Goal: Transaction & Acquisition: Obtain resource

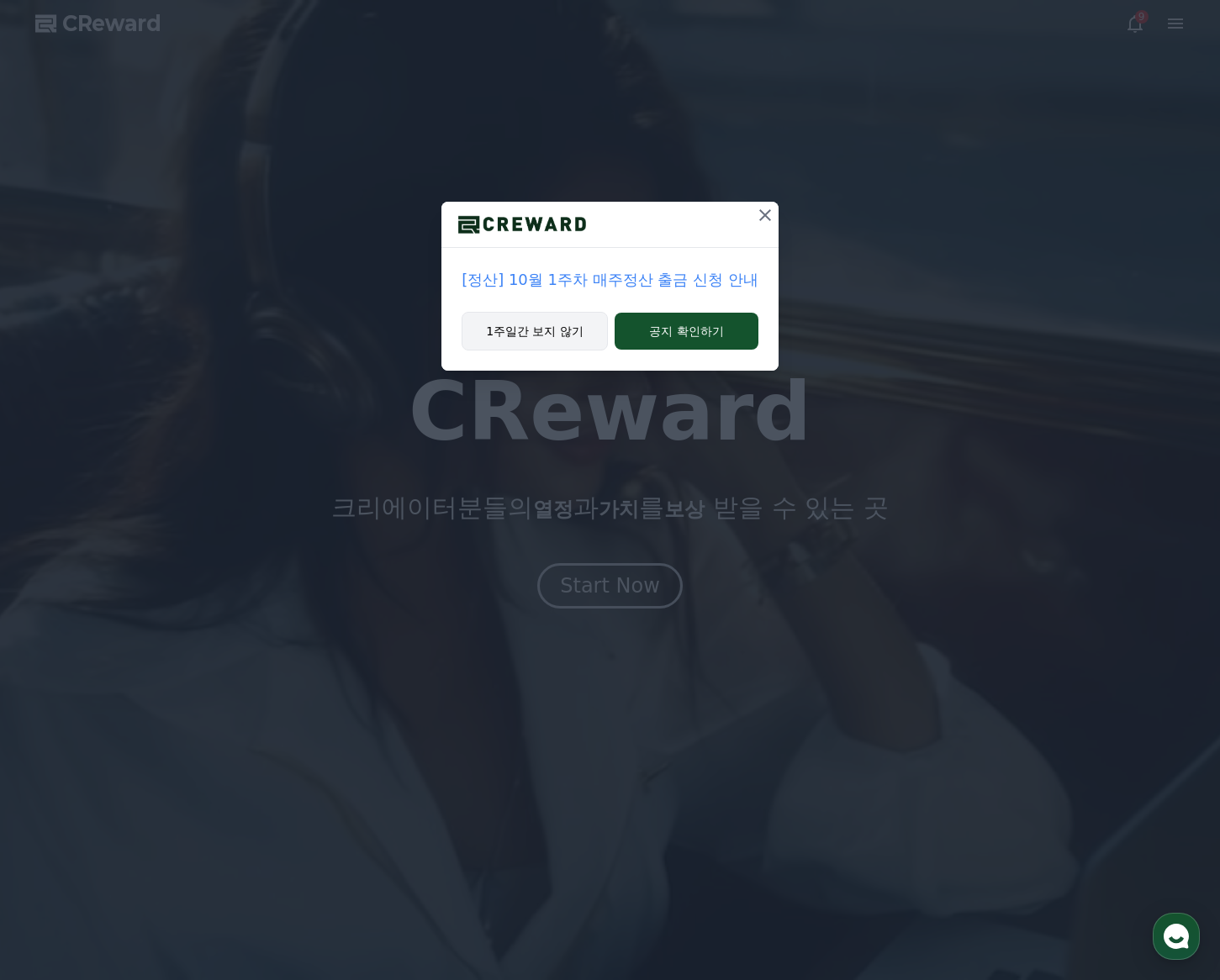
click at [563, 338] on button "1주일간 보지 않기" at bounding box center [535, 331] width 147 height 39
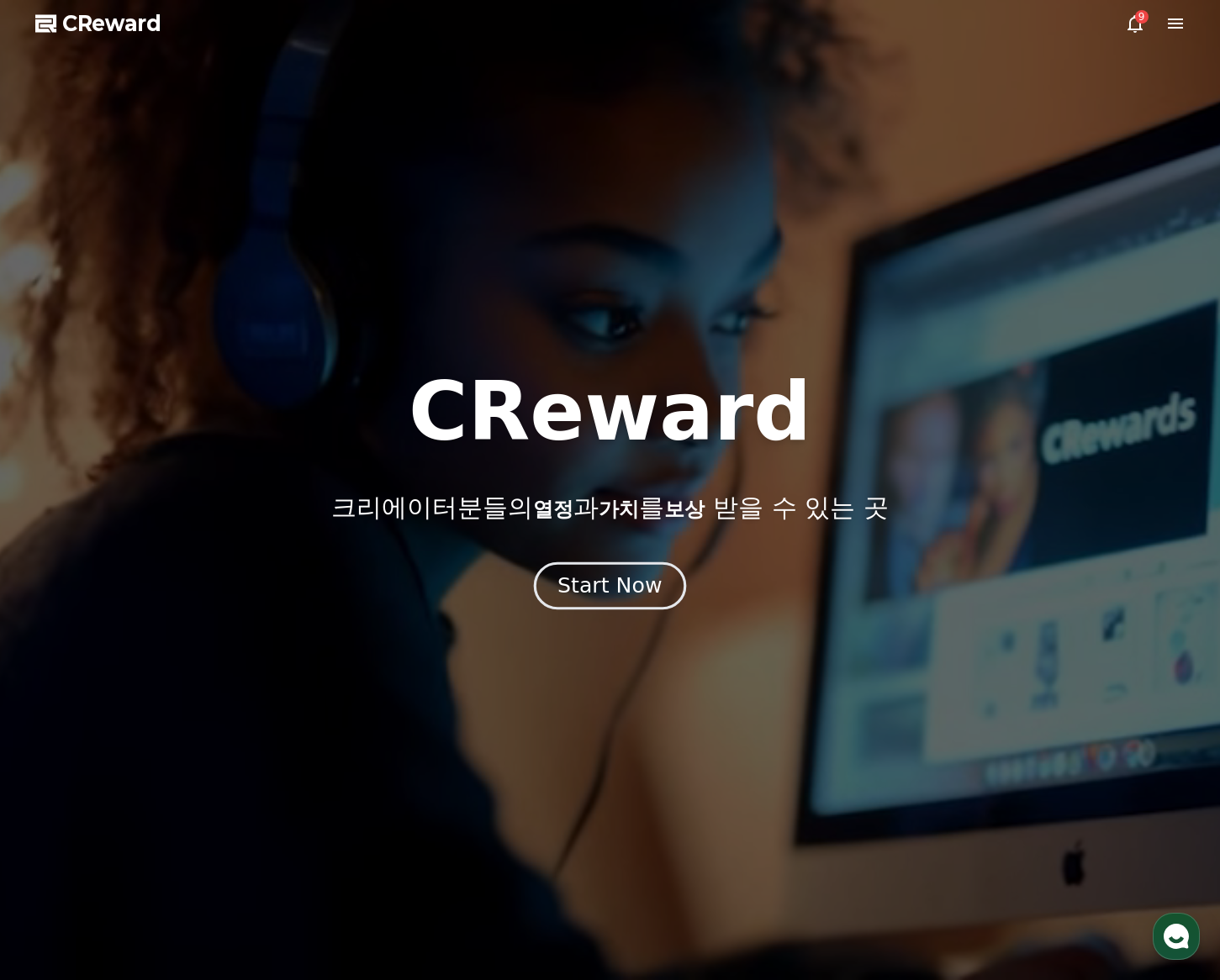
click at [591, 601] on button "Start Now" at bounding box center [610, 587] width 152 height 48
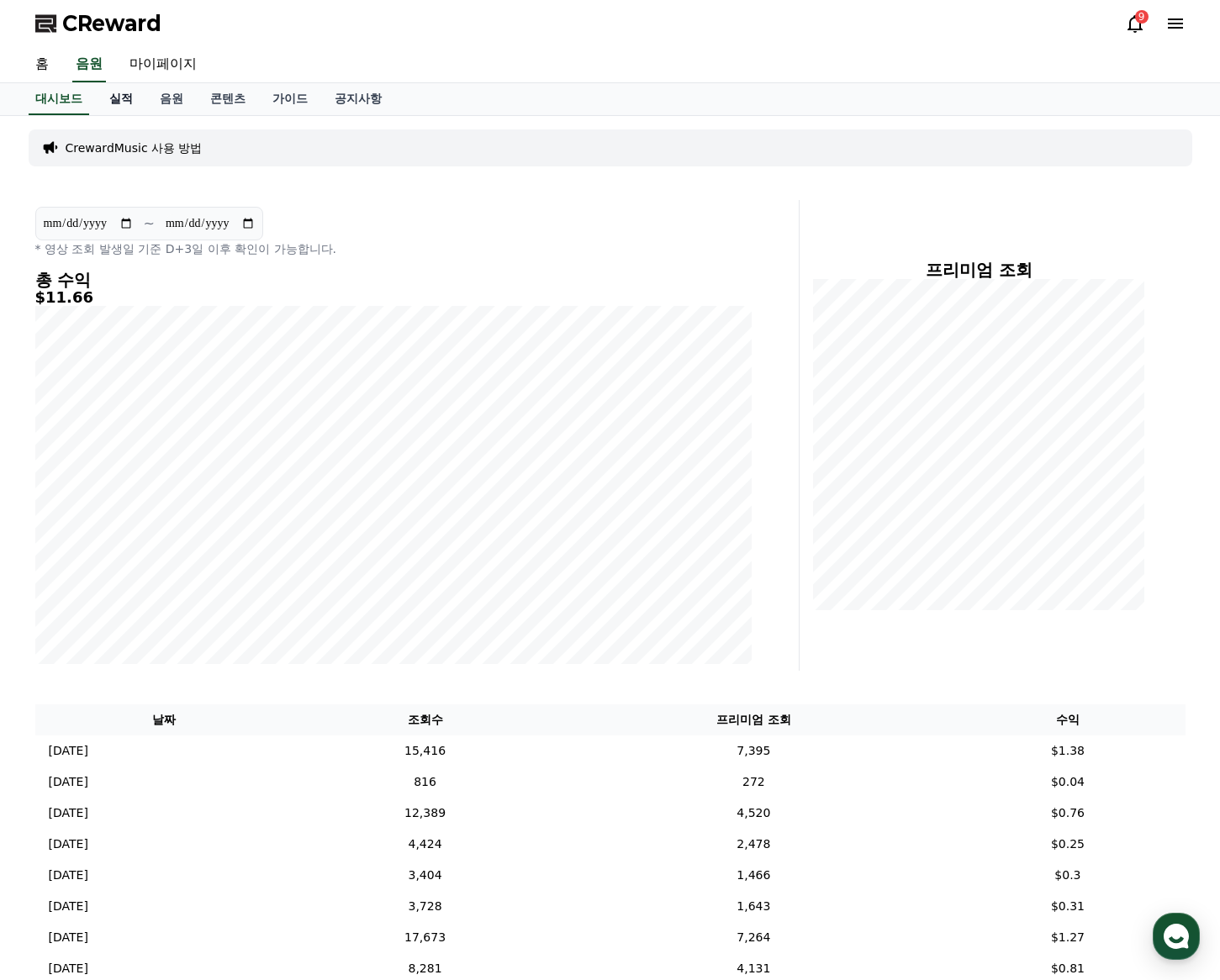
click at [124, 102] on link "실적" at bounding box center [121, 99] width 50 height 32
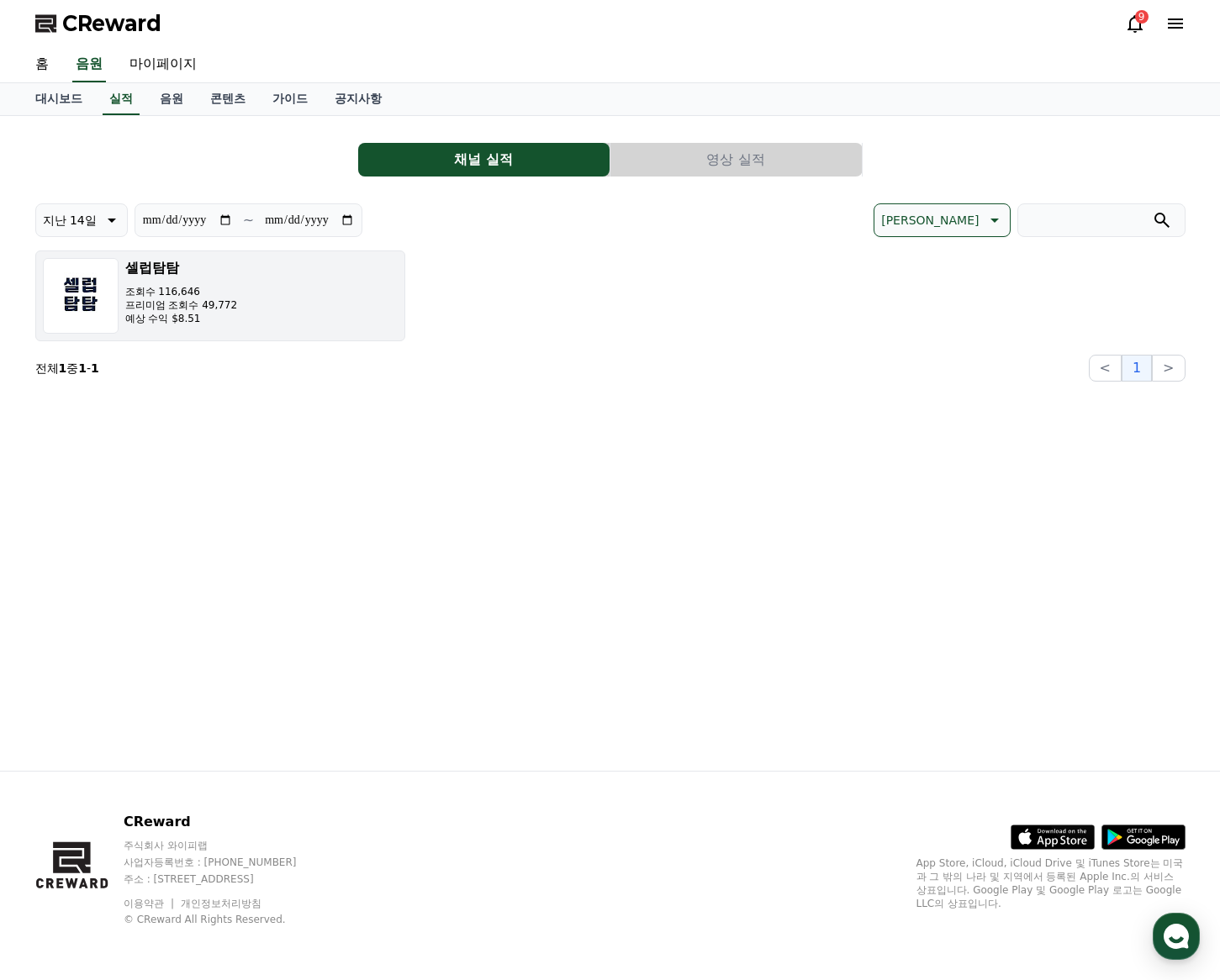
click at [259, 329] on button "셀럽탐탐 조회수 116,646 프리미엄 조회수 49,772 예상 수익 $8.51" at bounding box center [220, 296] width 370 height 91
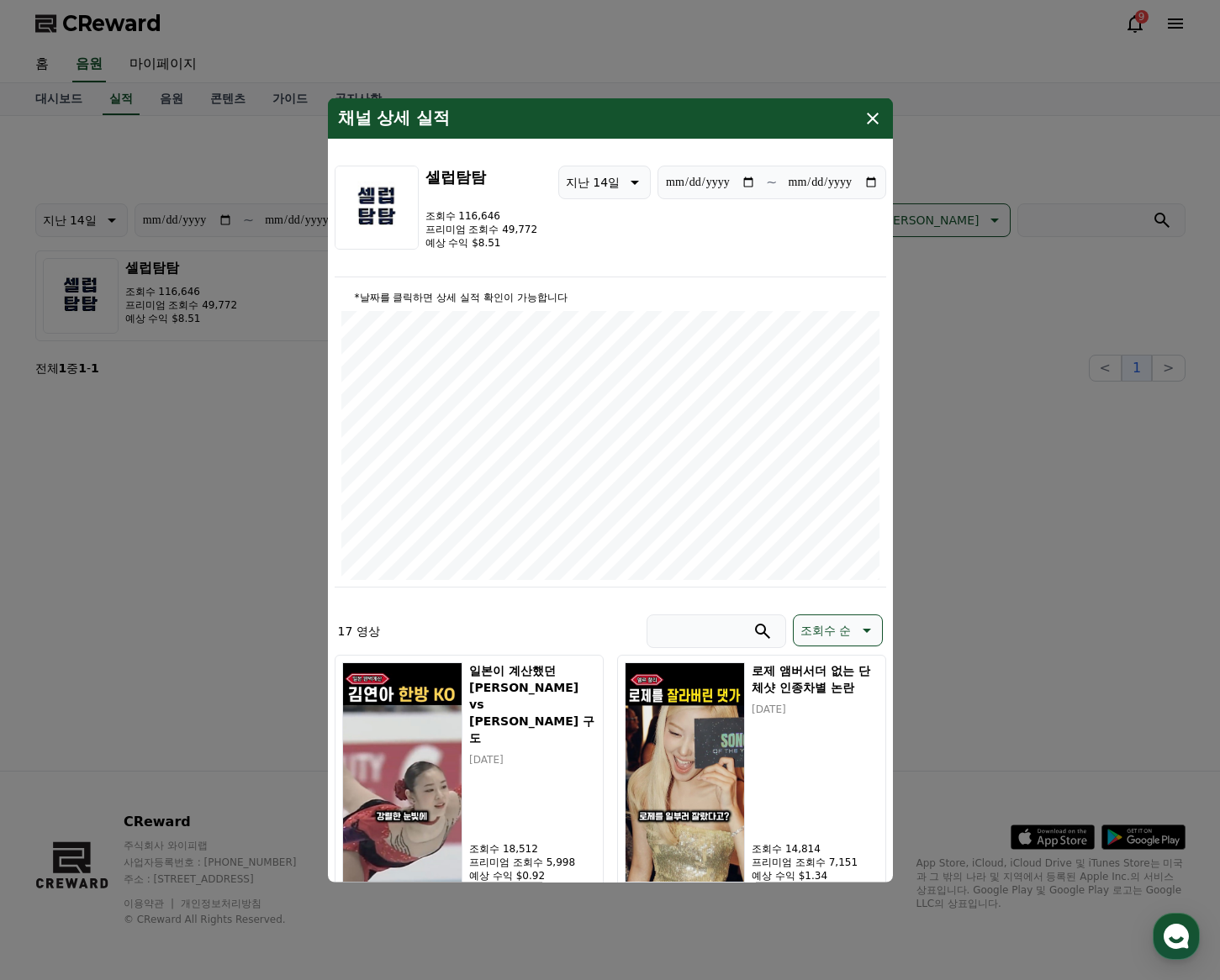
click at [626, 189] on icon "modal" at bounding box center [633, 183] width 20 height 20
click at [603, 362] on button "지난 30일" at bounding box center [592, 356] width 67 height 37
click at [608, 177] on p "지난 30일" at bounding box center [592, 182] width 54 height 23
click at [593, 401] on button "지난 90일" at bounding box center [592, 400] width 67 height 37
type input "**********"
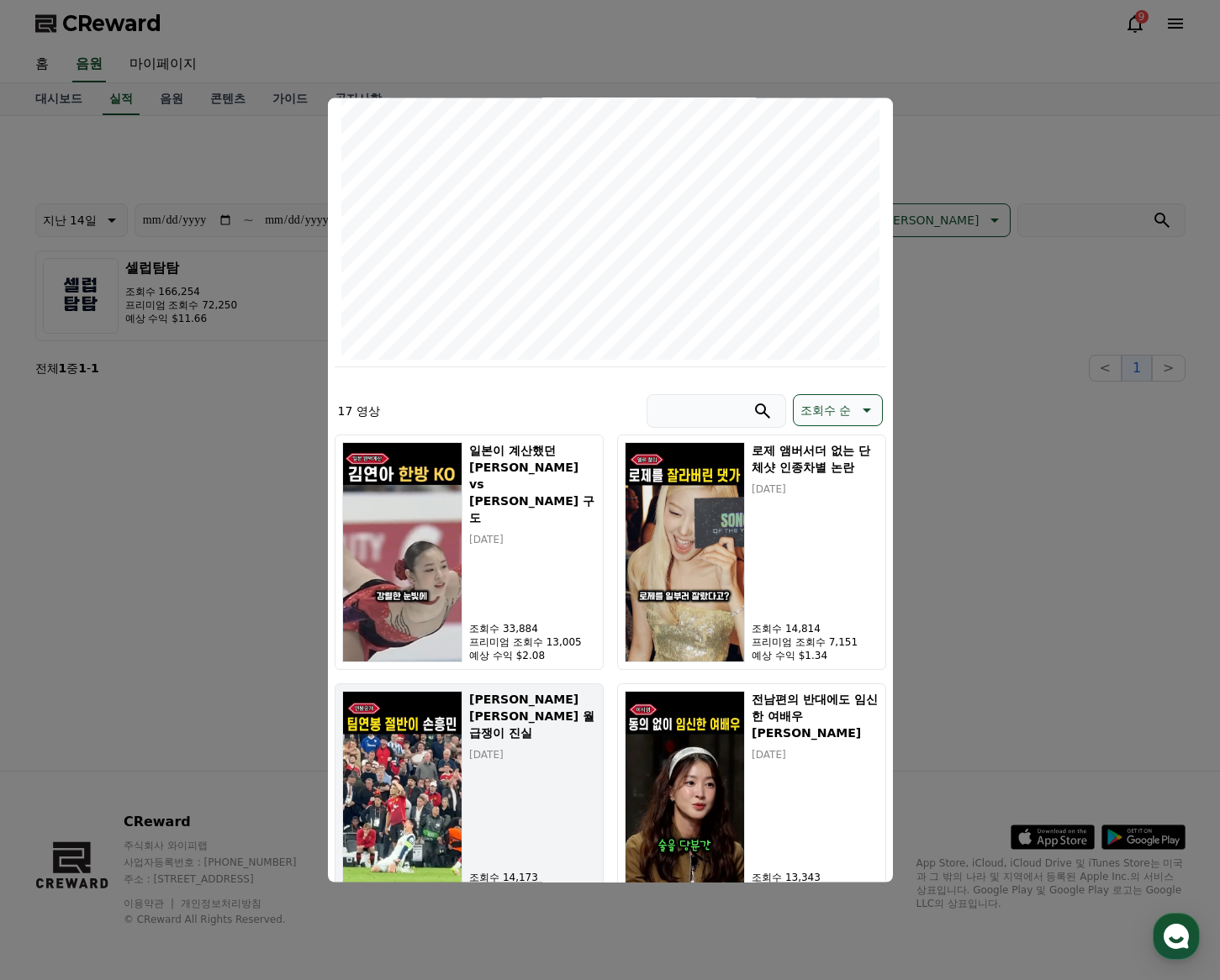
scroll to position [202, 0]
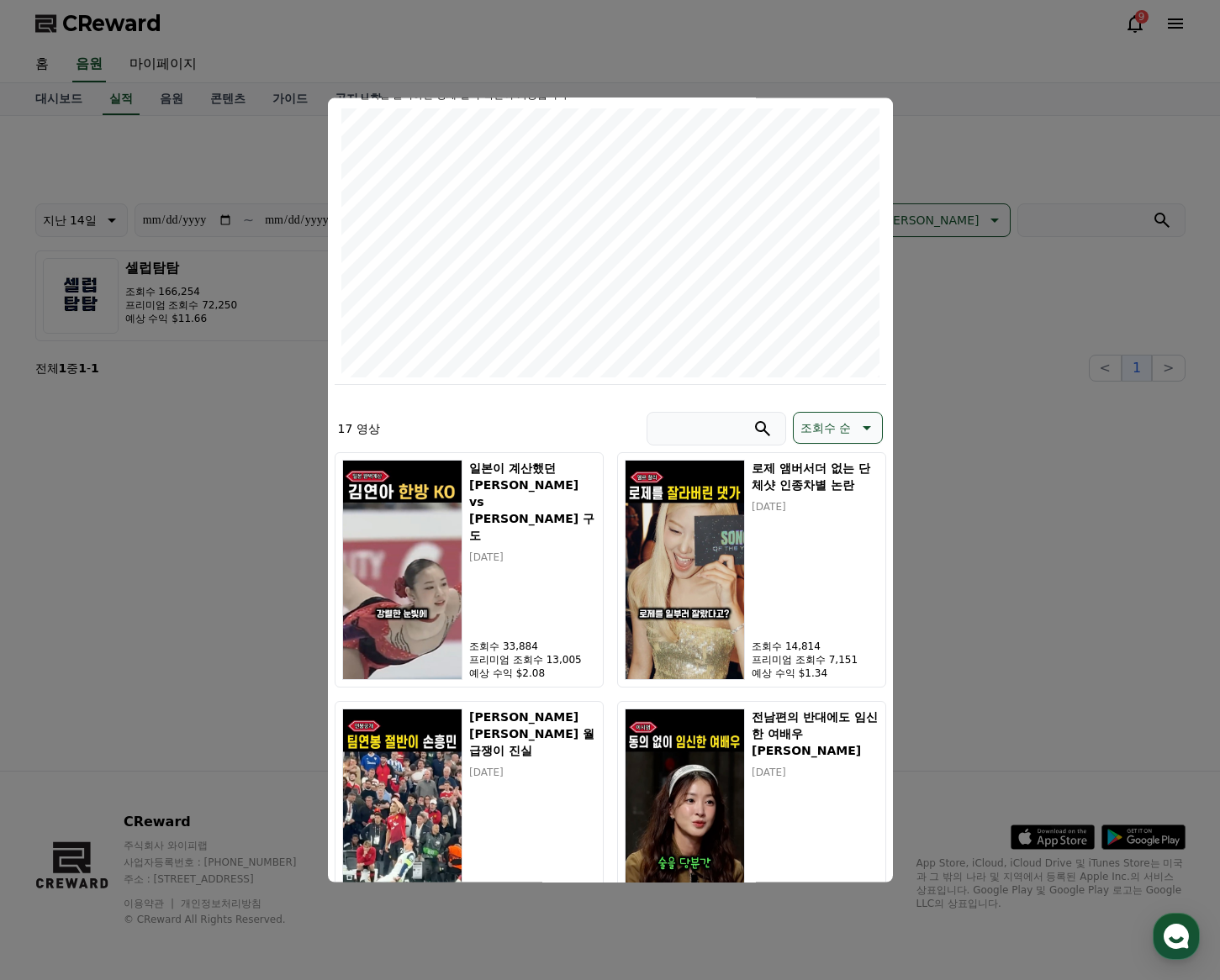
click at [938, 92] on button "close modal" at bounding box center [610, 490] width 1220 height 980
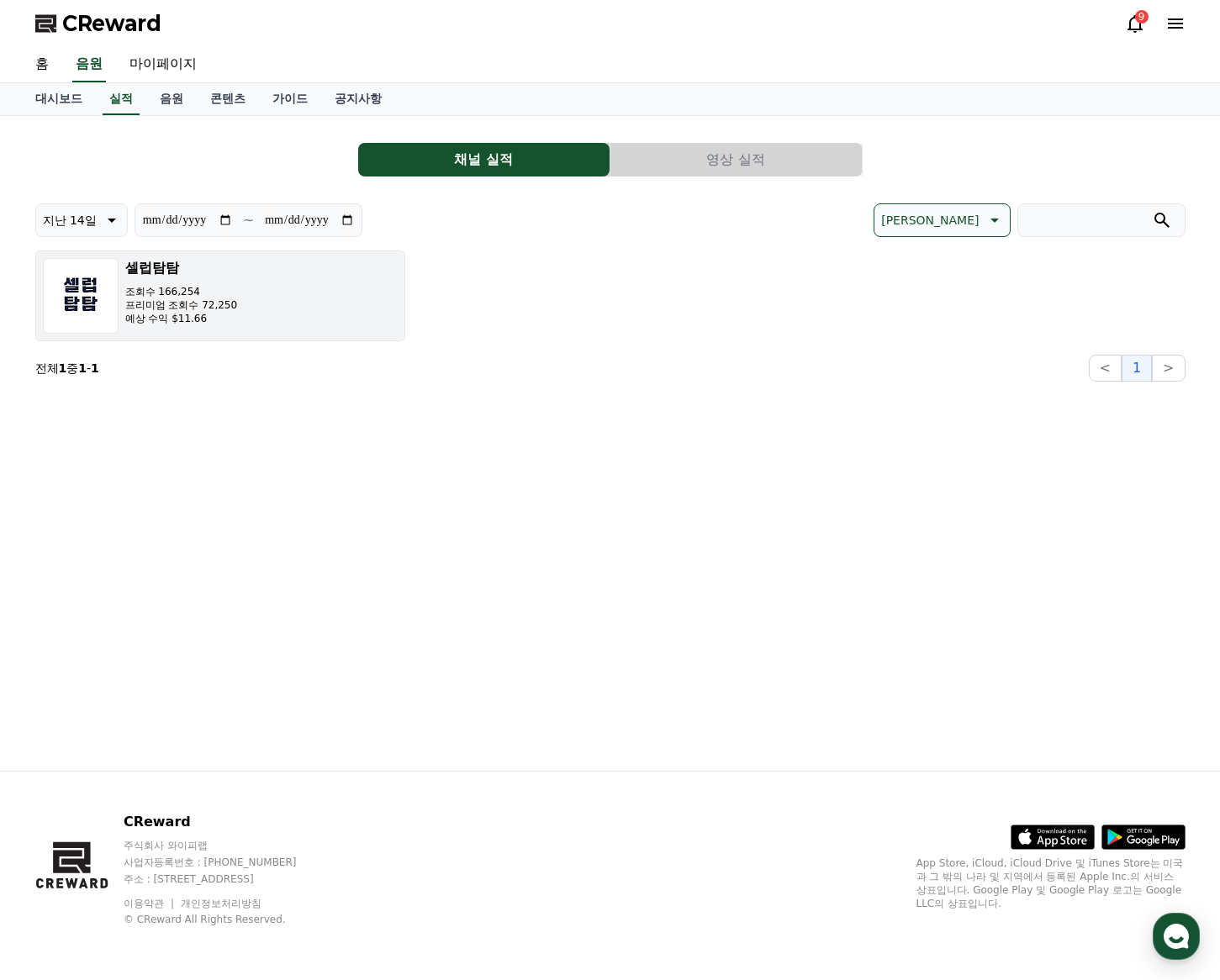
click at [189, 277] on h3 "셀럽탐탐" at bounding box center [181, 268] width 112 height 20
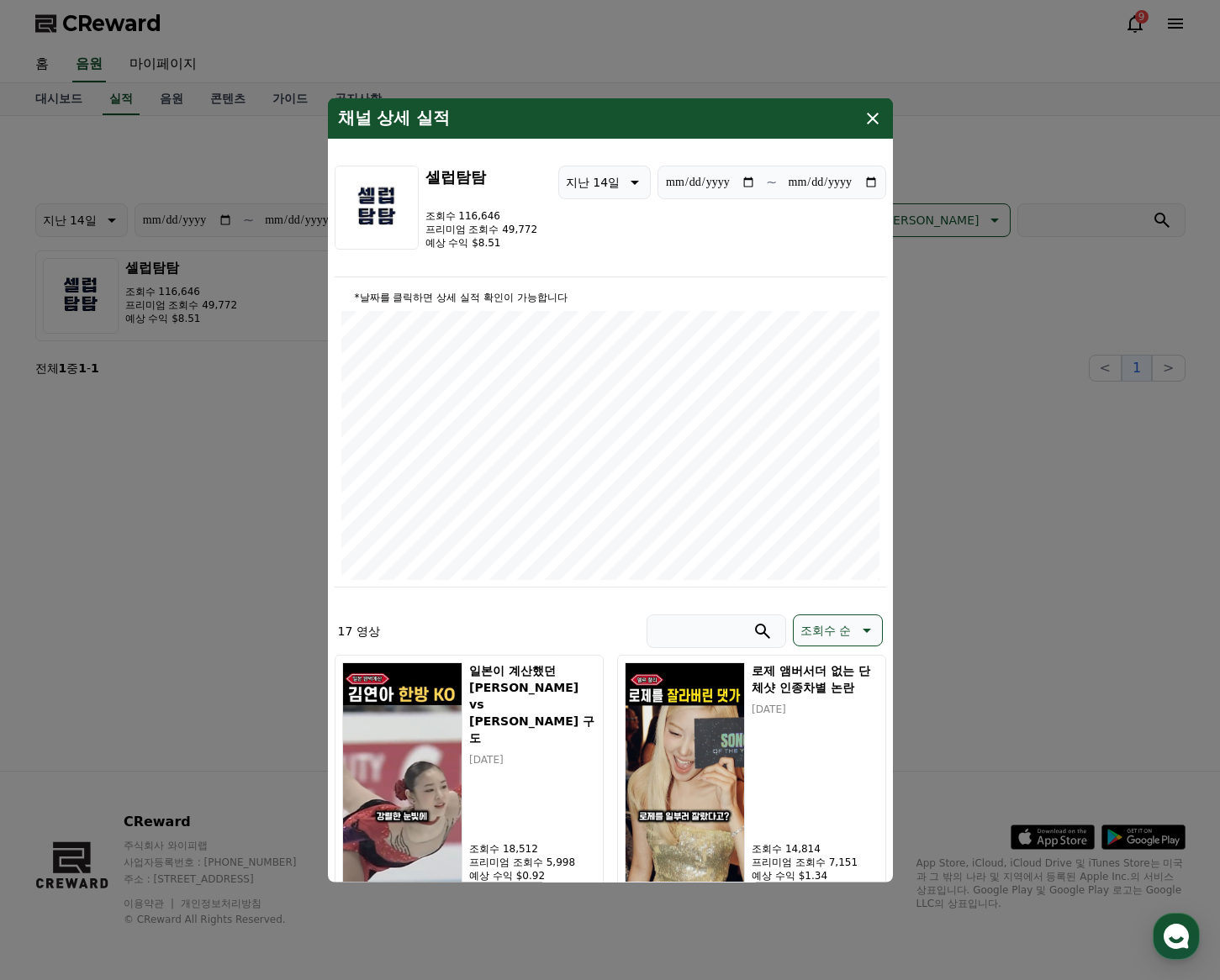
click at [920, 342] on button "close modal" at bounding box center [610, 490] width 1220 height 980
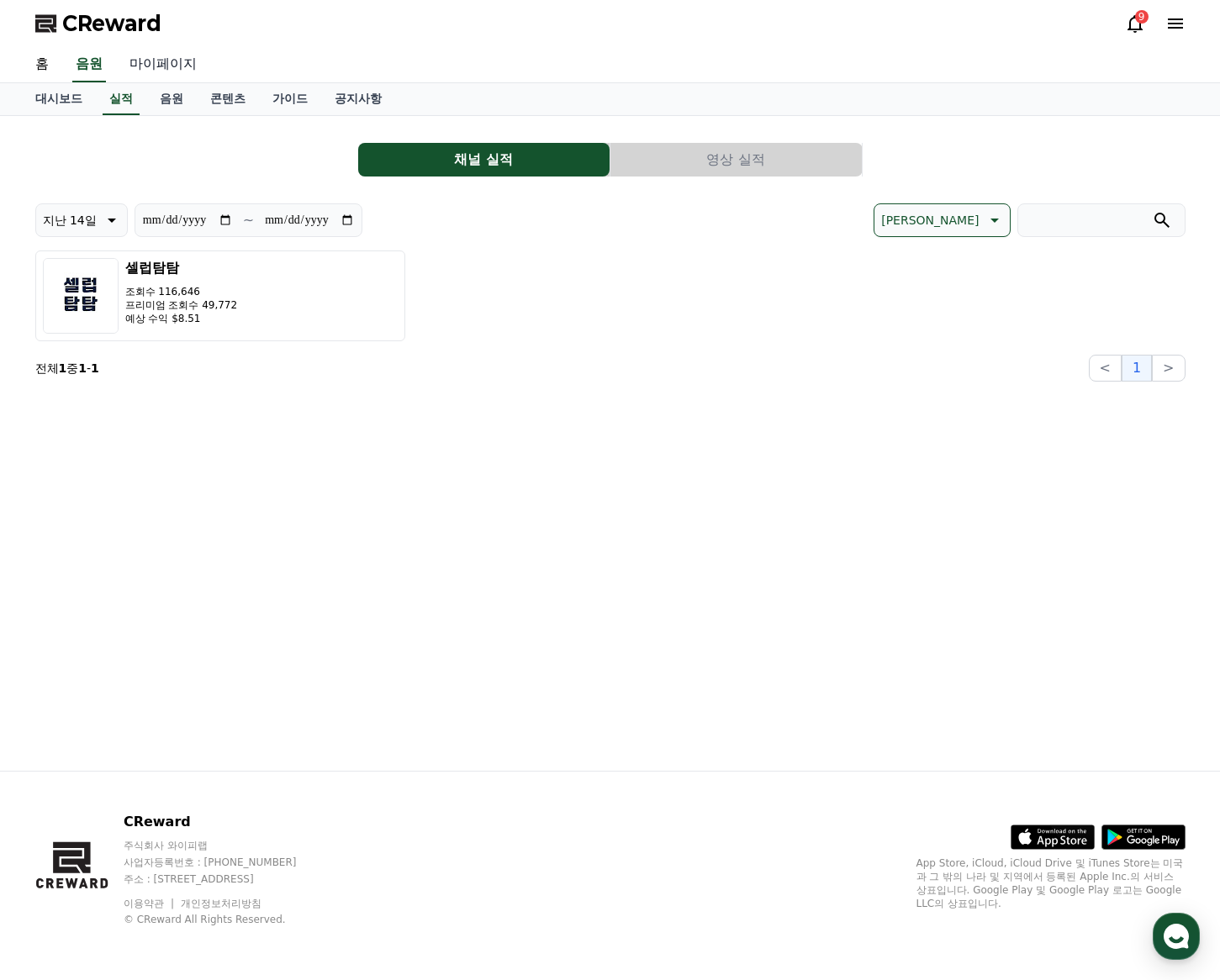
click at [164, 71] on link "마이페이지" at bounding box center [162, 65] width 94 height 35
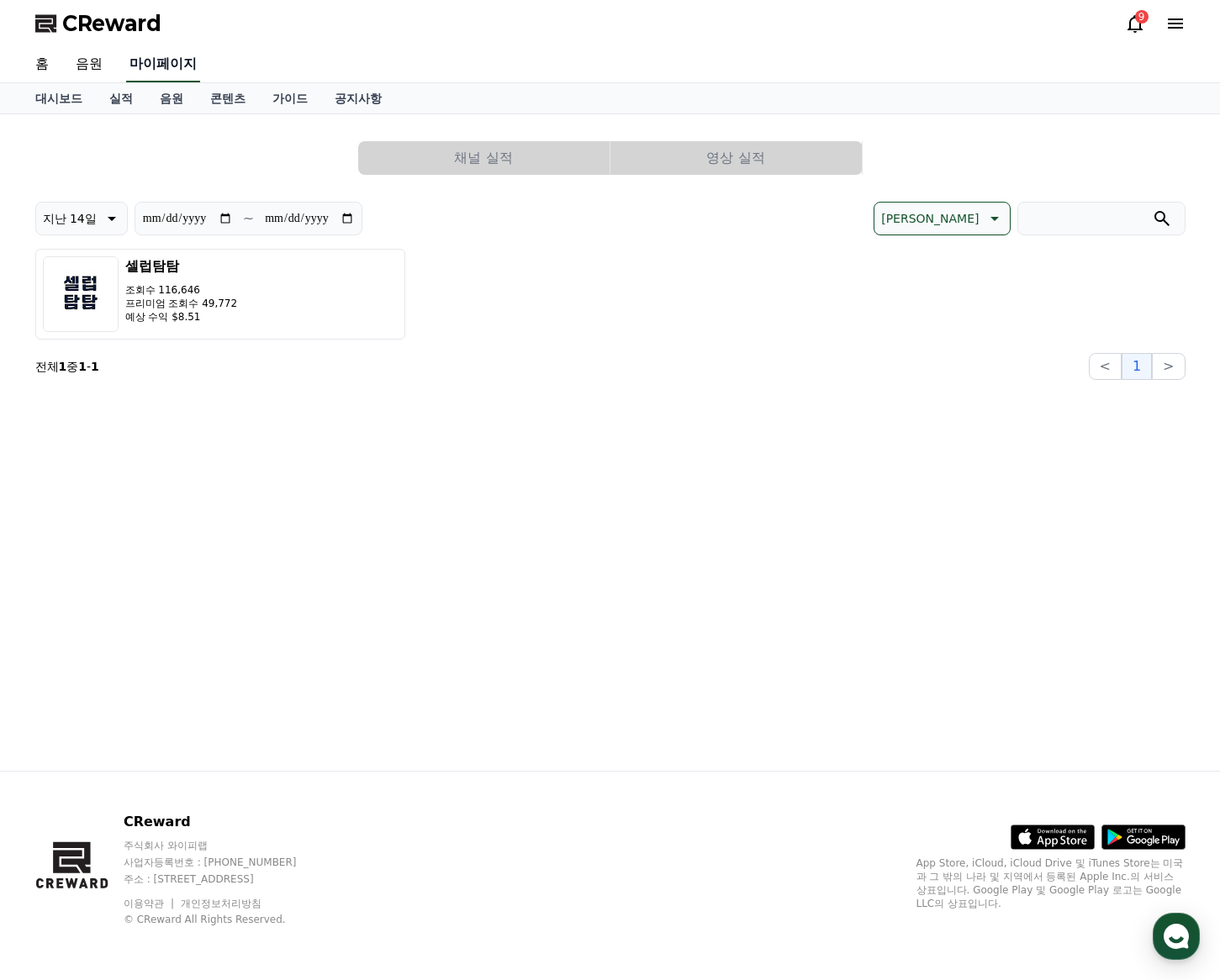
select select "**********"
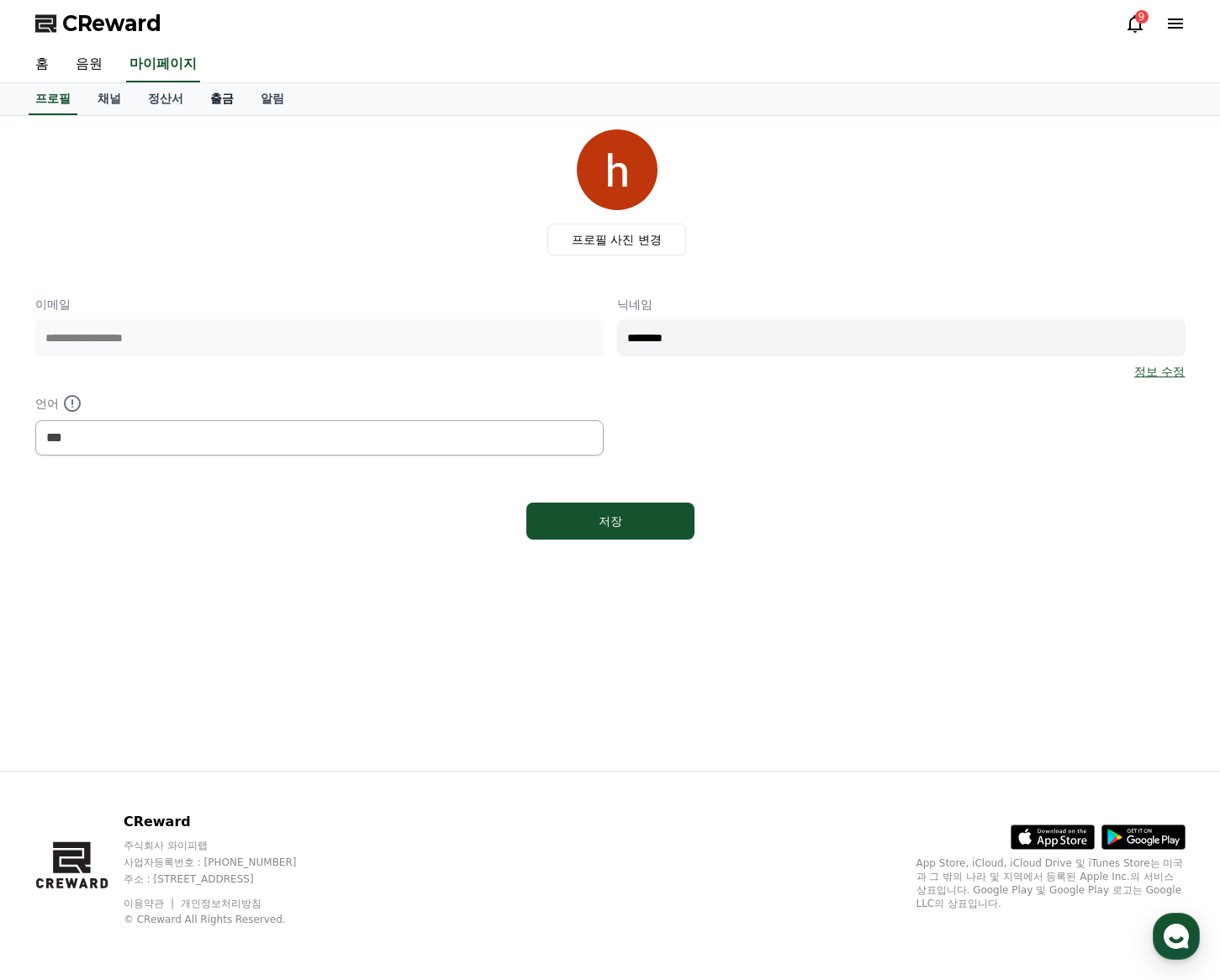
click at [208, 99] on link "출금" at bounding box center [222, 99] width 50 height 32
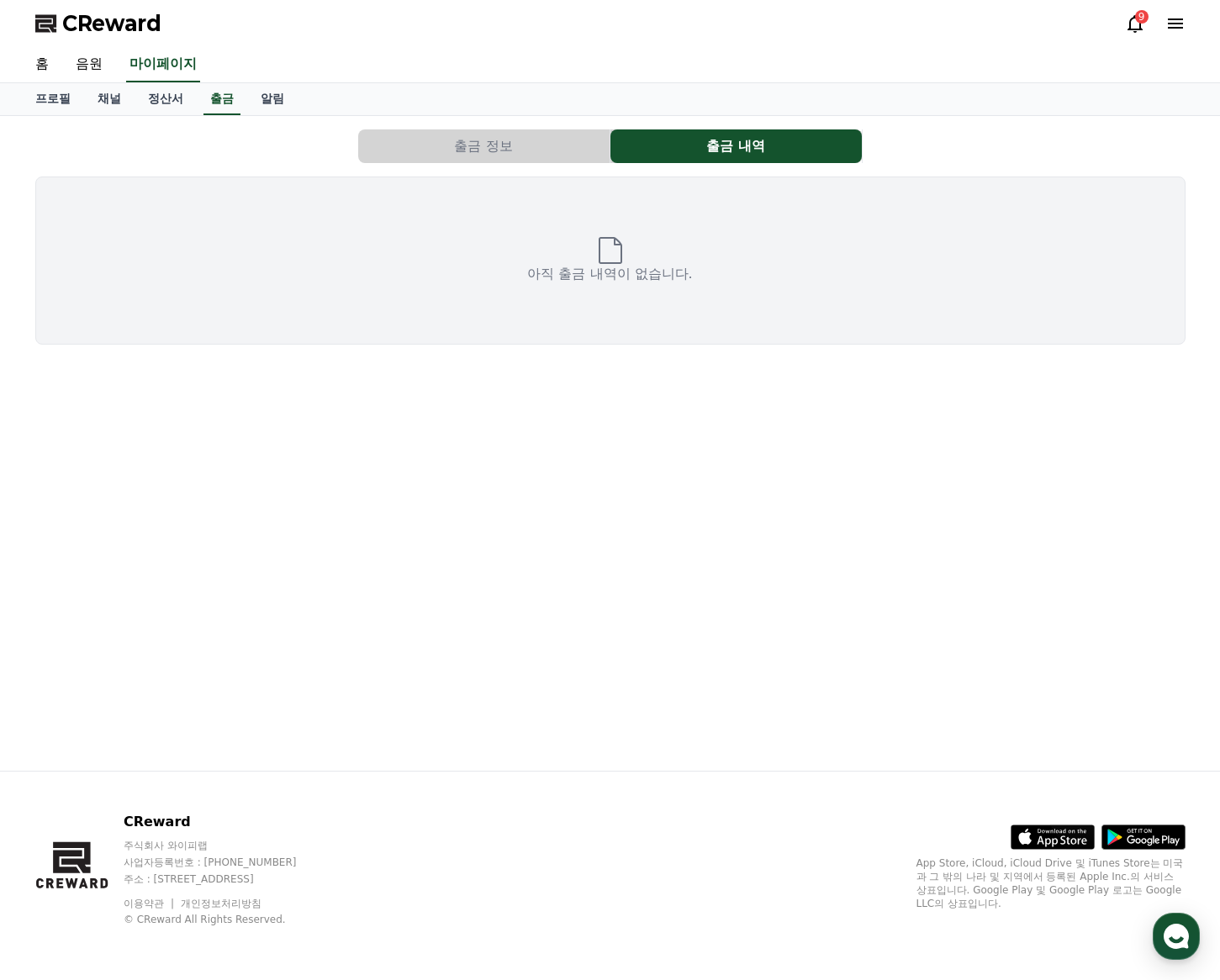
click at [440, 147] on button "출금 정보" at bounding box center [484, 146] width 252 height 33
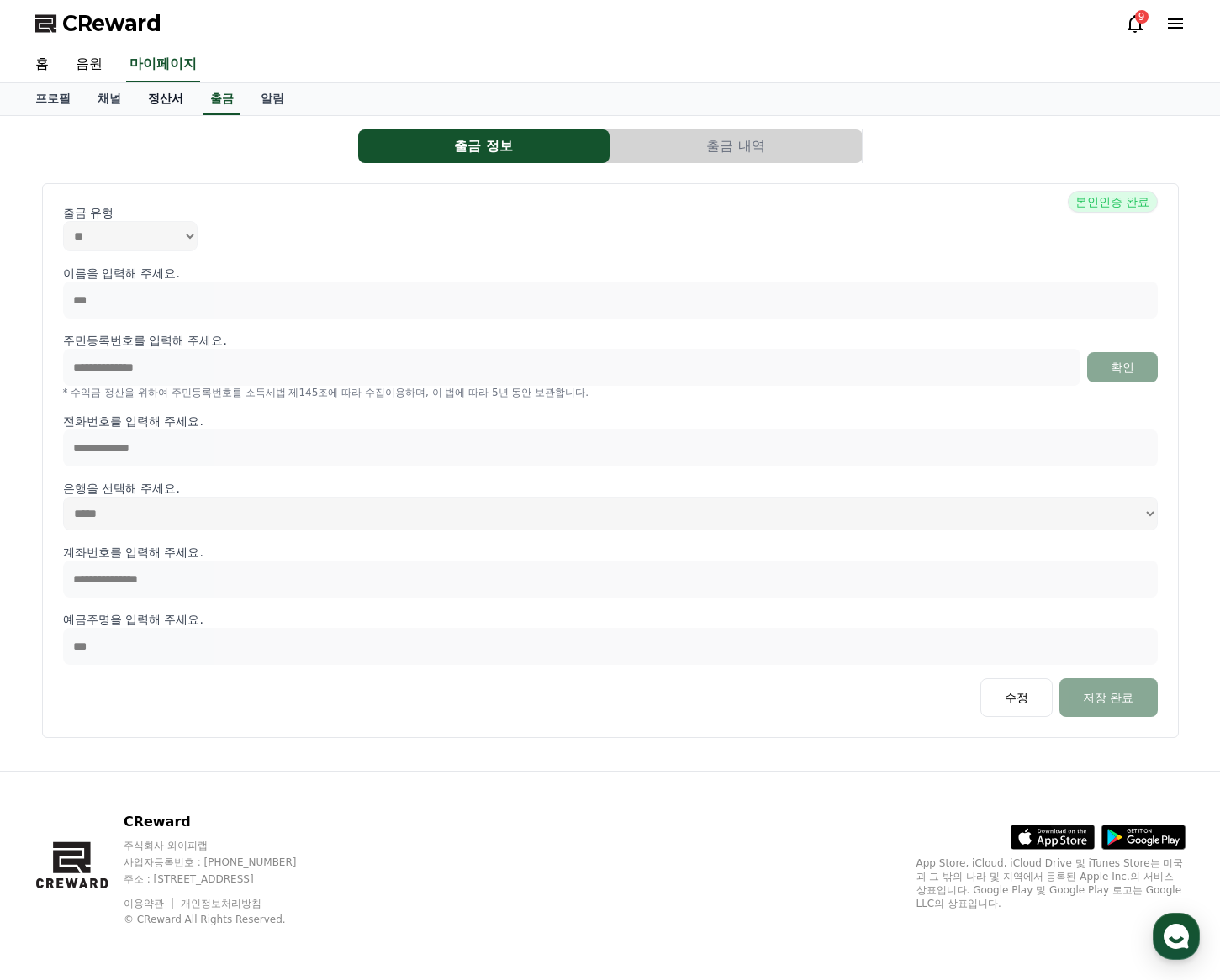
click at [177, 102] on link "정산서" at bounding box center [165, 99] width 62 height 32
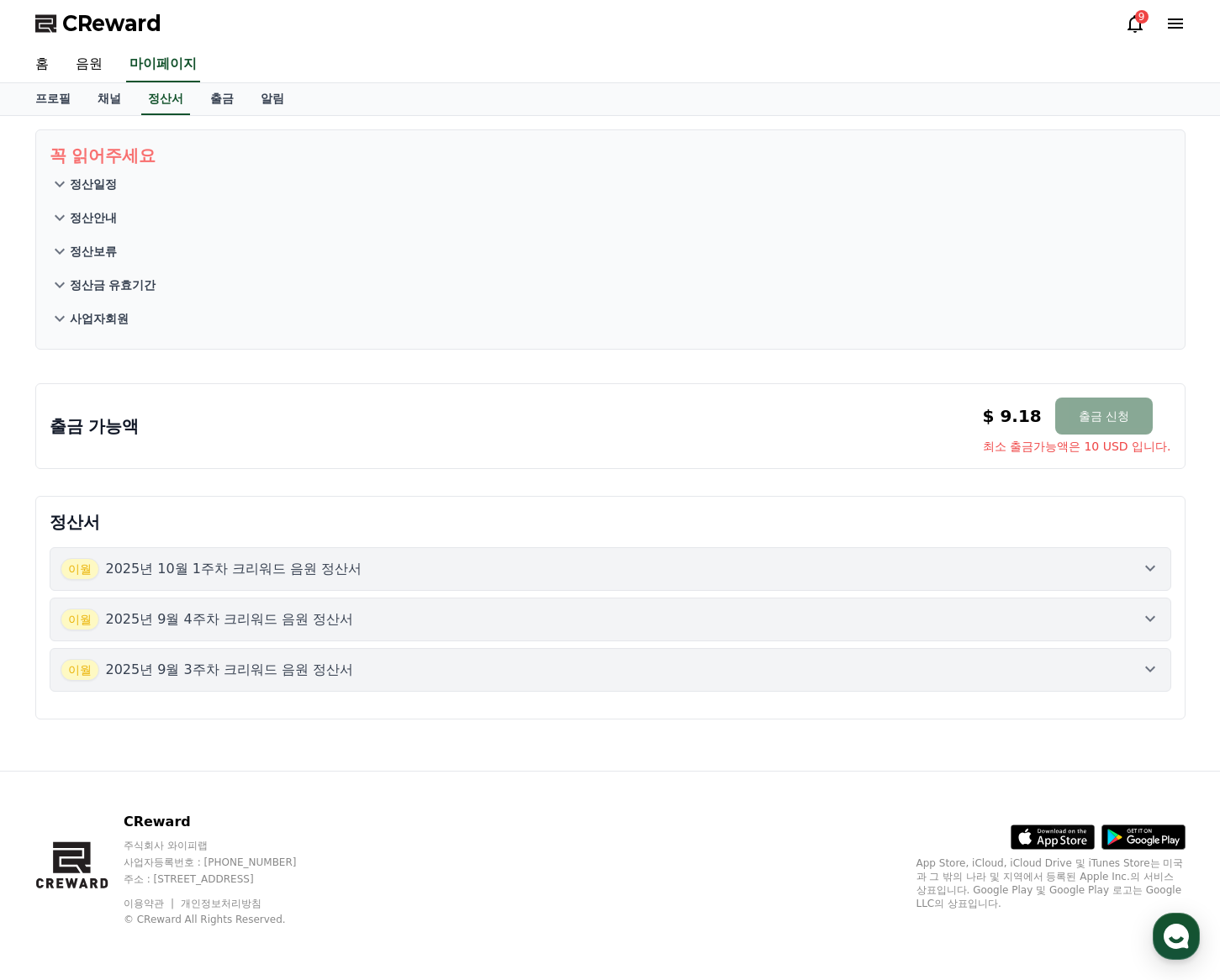
click at [331, 568] on p "2025년 10월 1주차 크리워드 음원 정산서" at bounding box center [234, 569] width 256 height 20
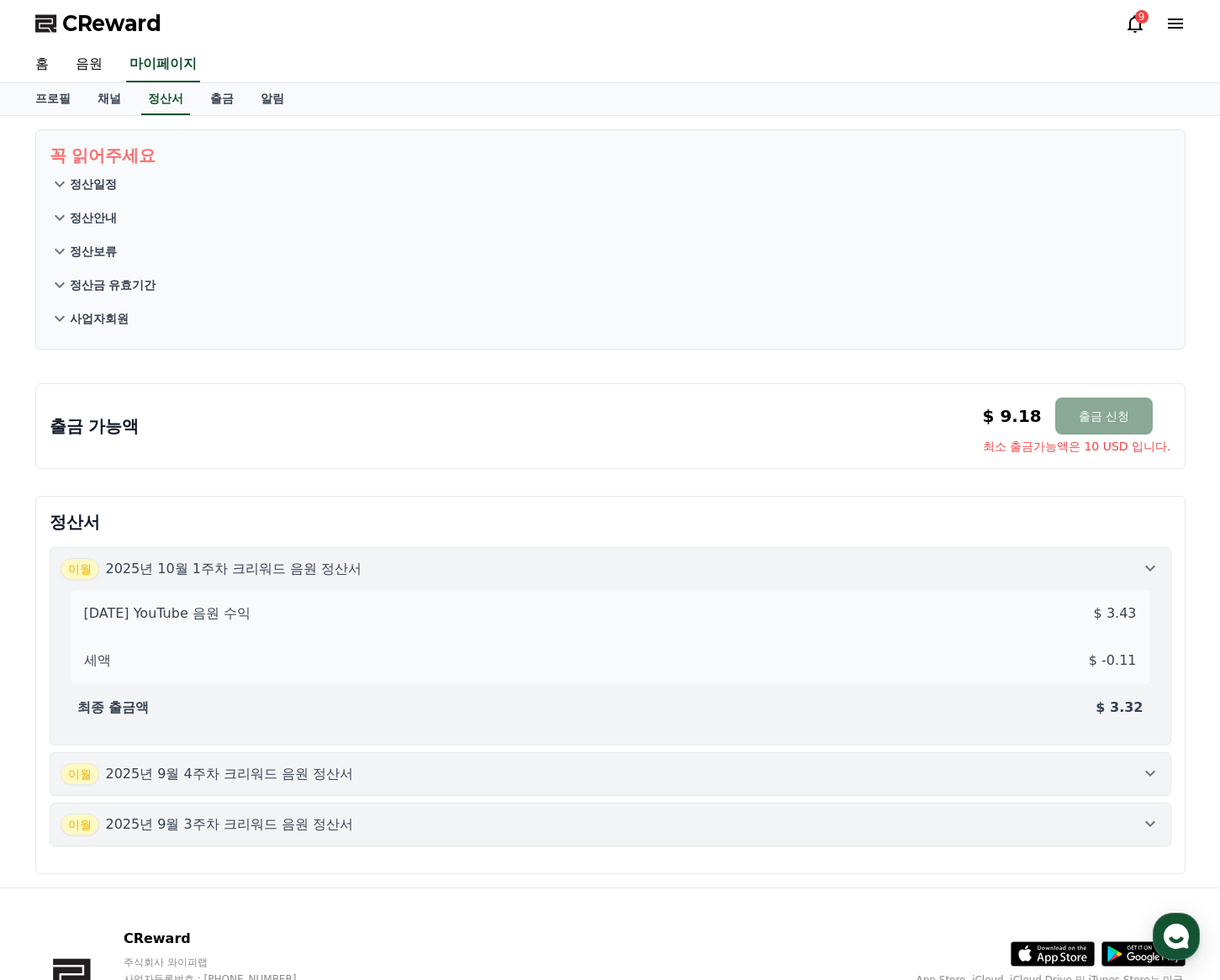
click at [300, 771] on p "2025년 9월 4주차 크리워드 음원 정산서" at bounding box center [229, 774] width 248 height 20
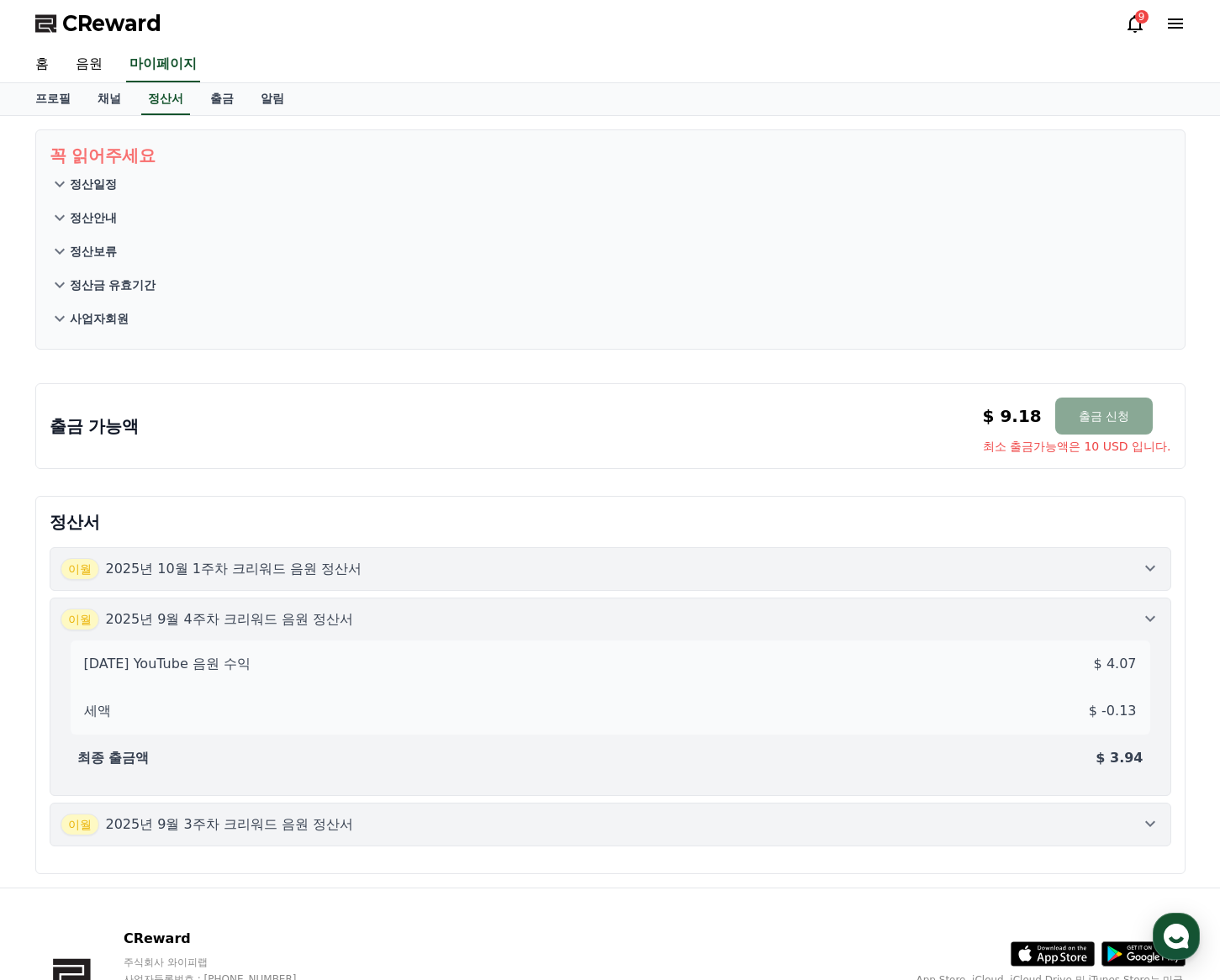
click at [307, 834] on div "[DATE]년 9월 3주차 크리워드 음원 정산서" at bounding box center [207, 825] width 293 height 22
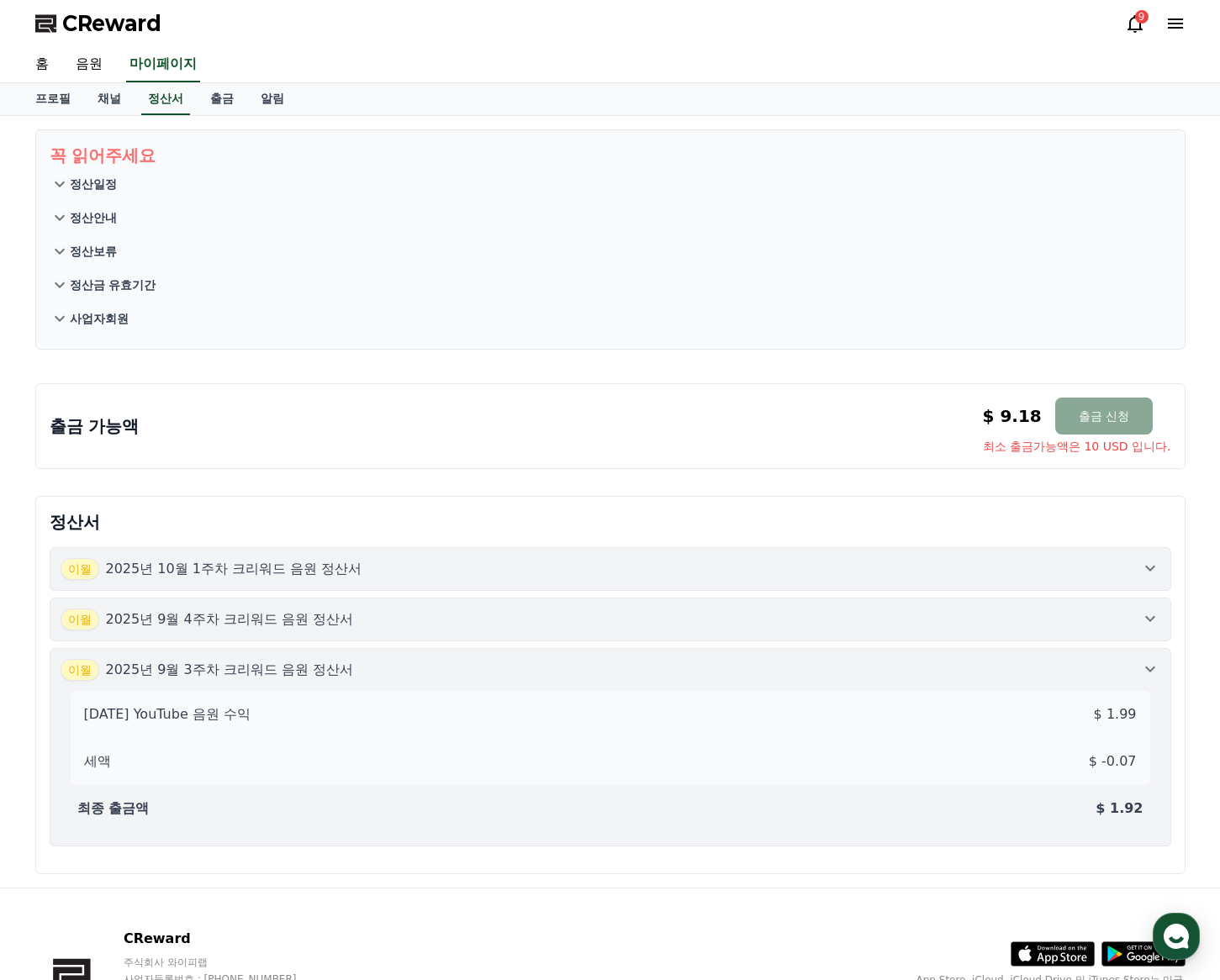
click at [270, 627] on p "2025년 9월 4주차 크리워드 음원 정산서" at bounding box center [229, 620] width 248 height 20
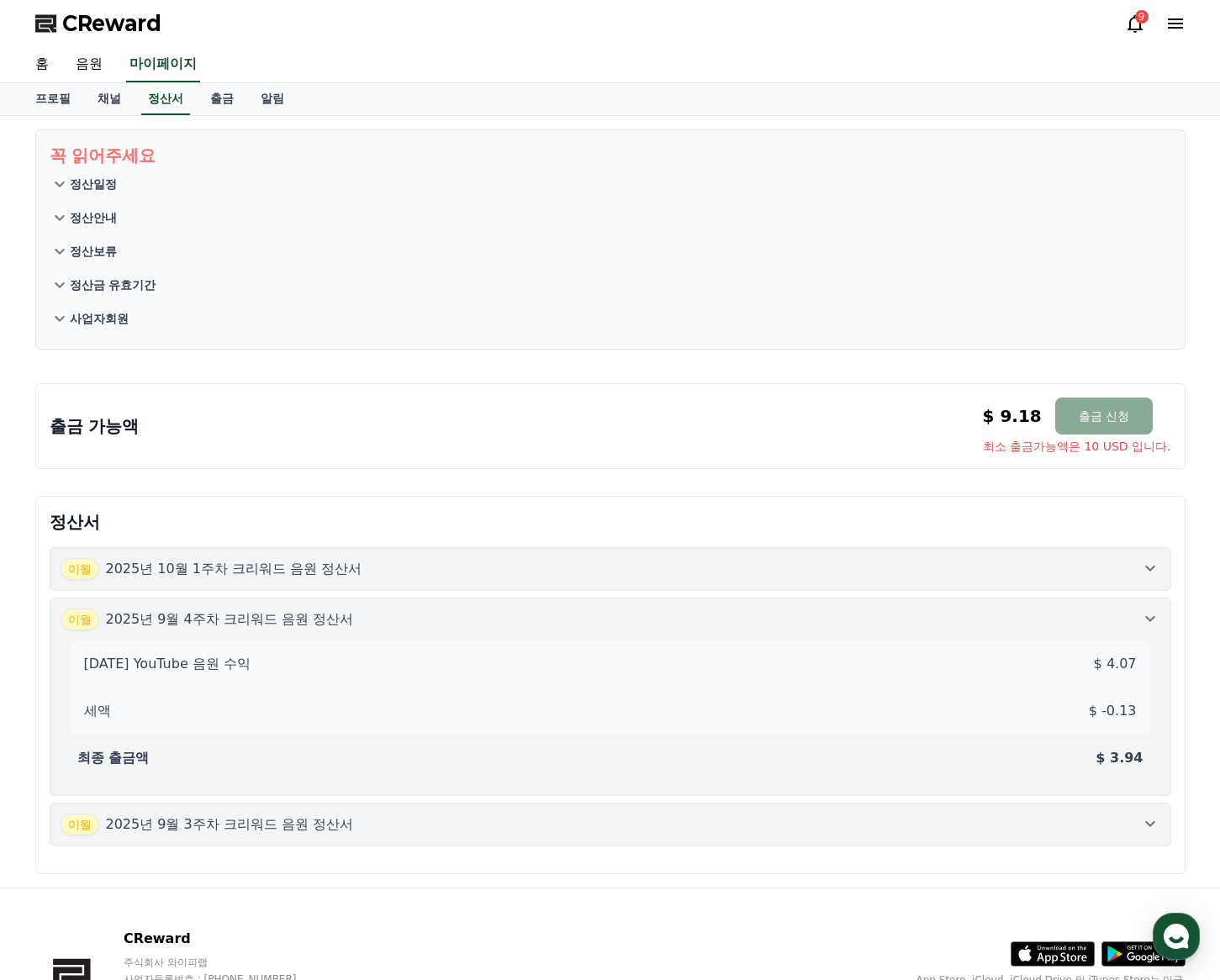
click at [275, 573] on p "2025년 10월 1주차 크리워드 음원 정산서" at bounding box center [234, 569] width 256 height 20
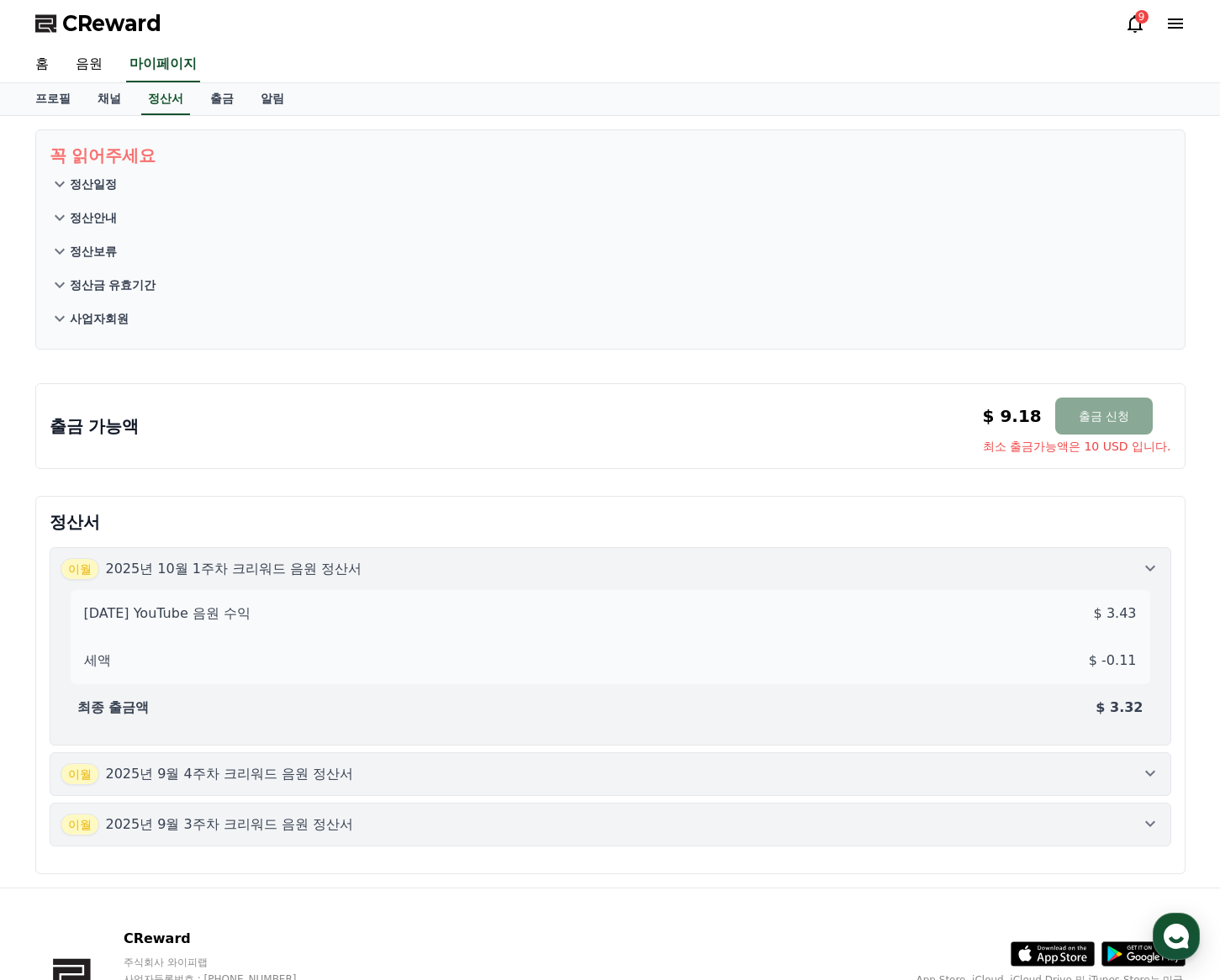
click at [115, 282] on p "정산금 유효기간" at bounding box center [112, 285] width 86 height 17
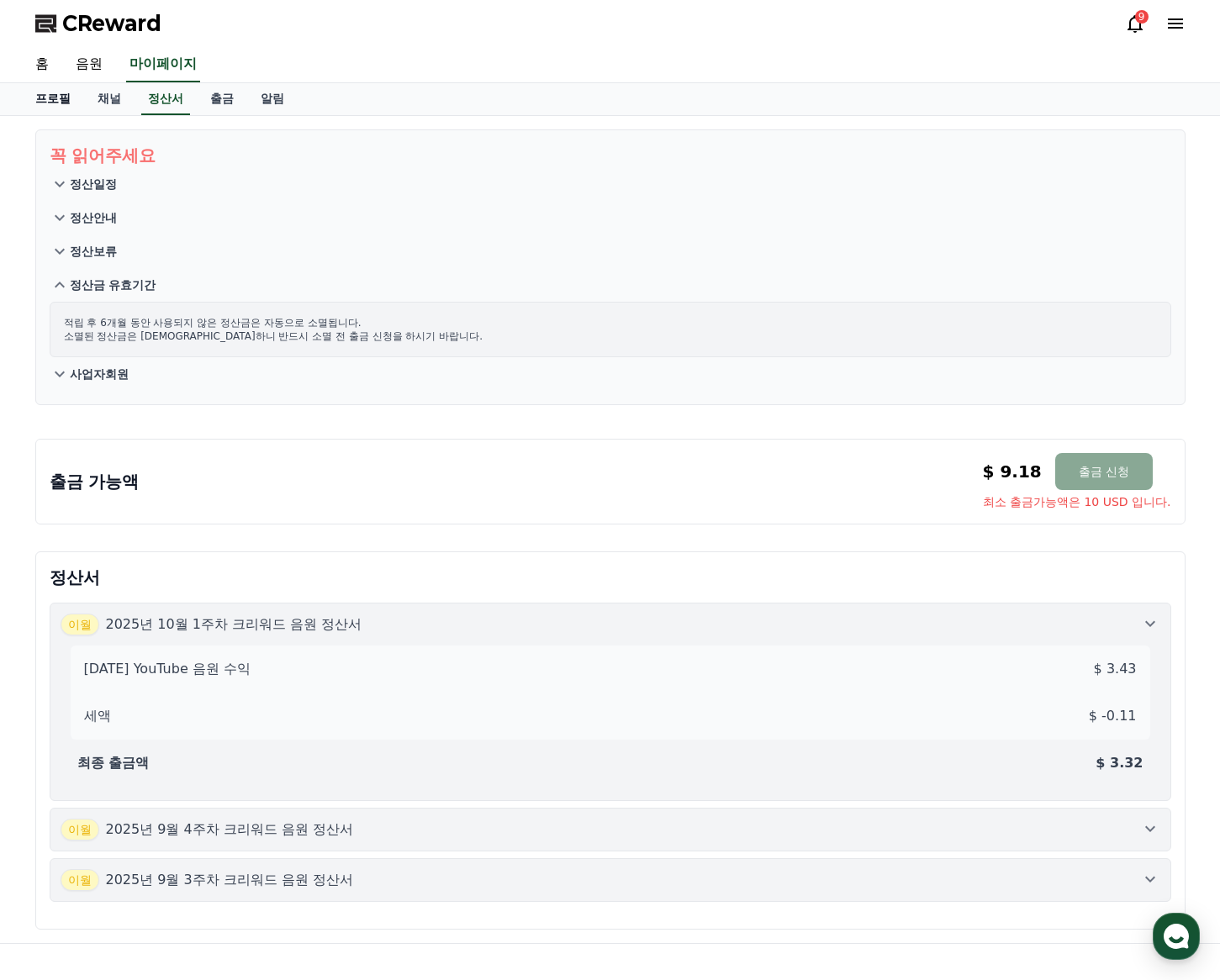
click at [62, 97] on link "프로필" at bounding box center [53, 99] width 62 height 32
select select "**********"
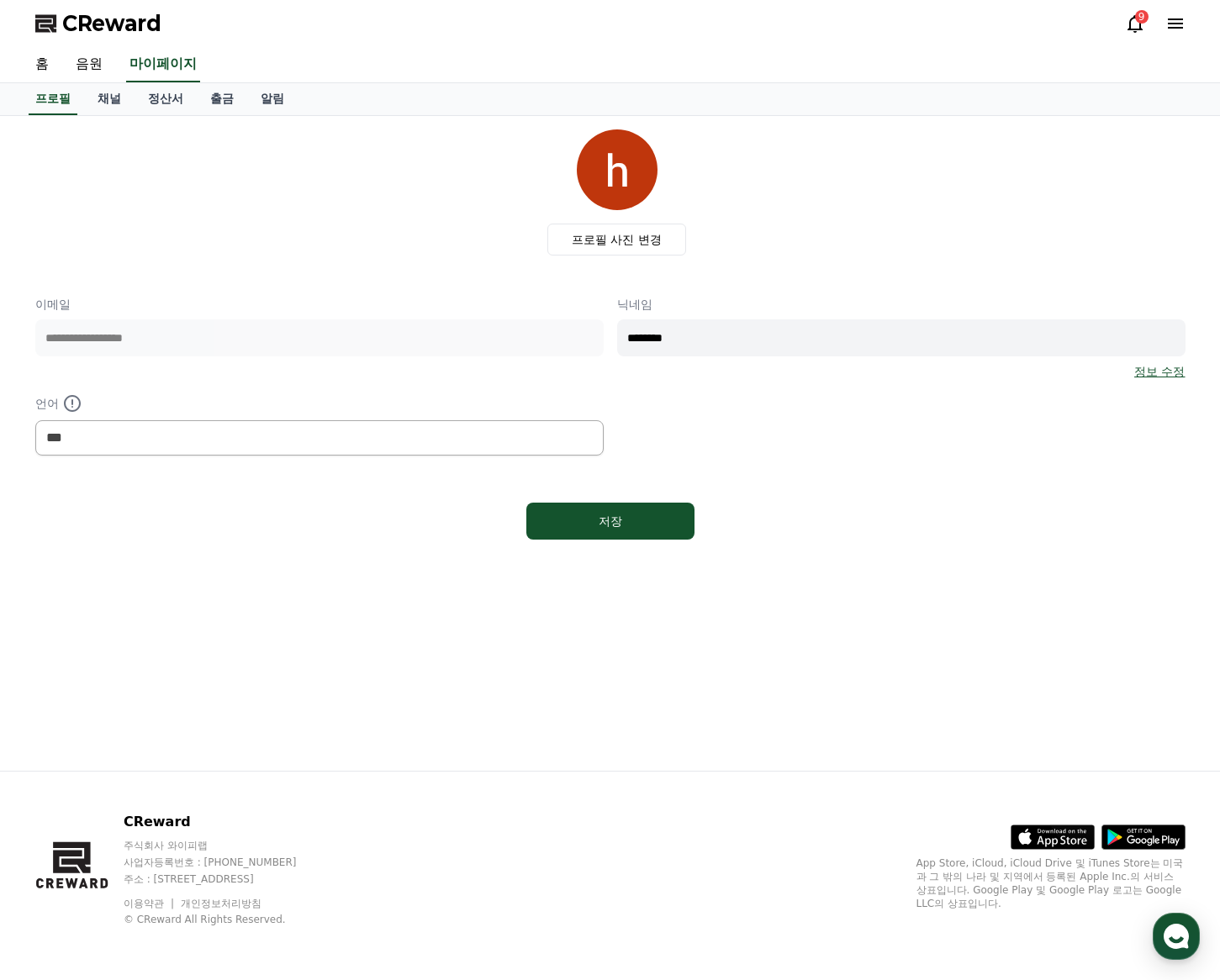
click at [1134, 26] on icon at bounding box center [1136, 23] width 20 height 20
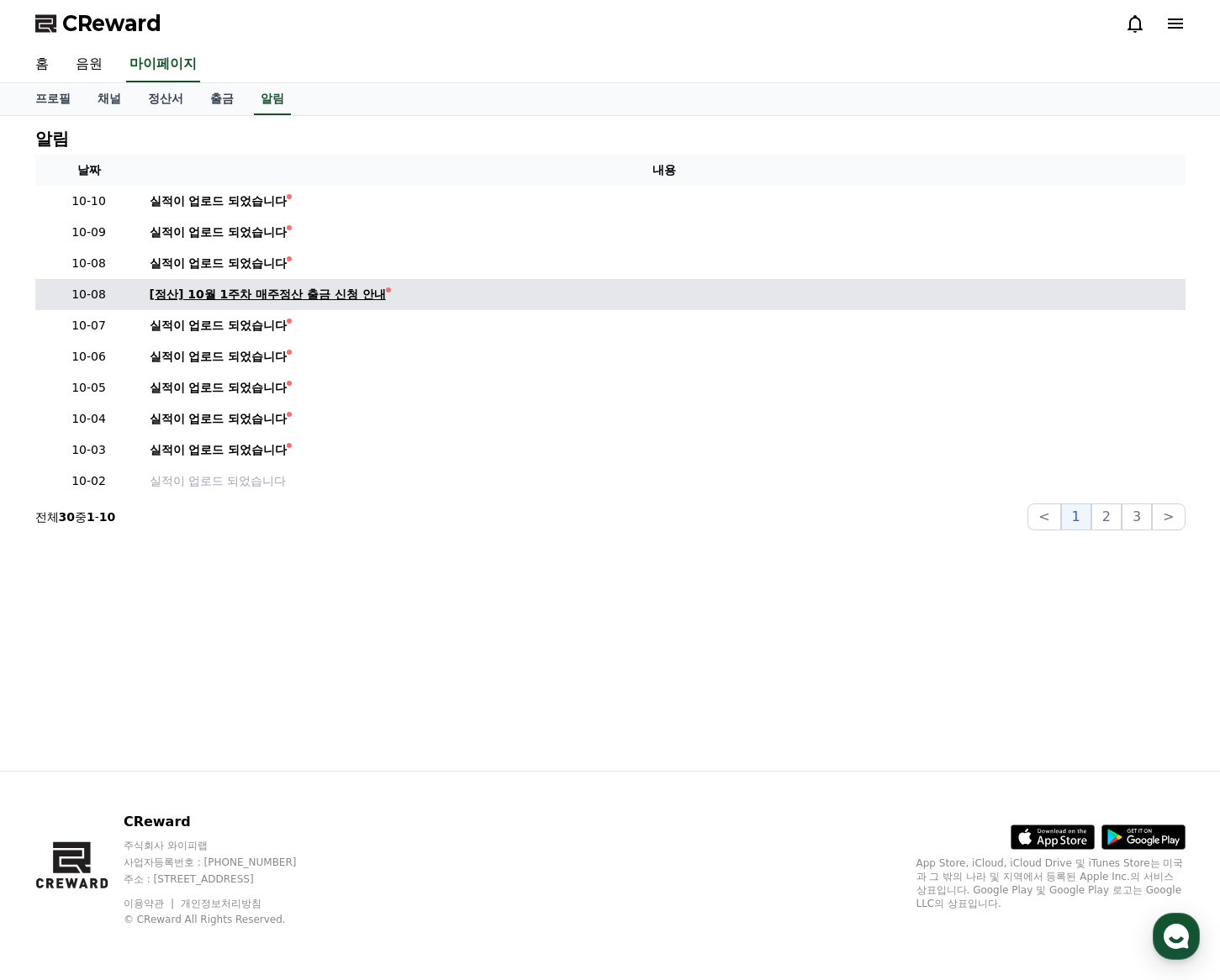
click at [369, 303] on div "[정산] 10월 1주차 매주정산 출금 신청 안내" at bounding box center [267, 294] width 236 height 18
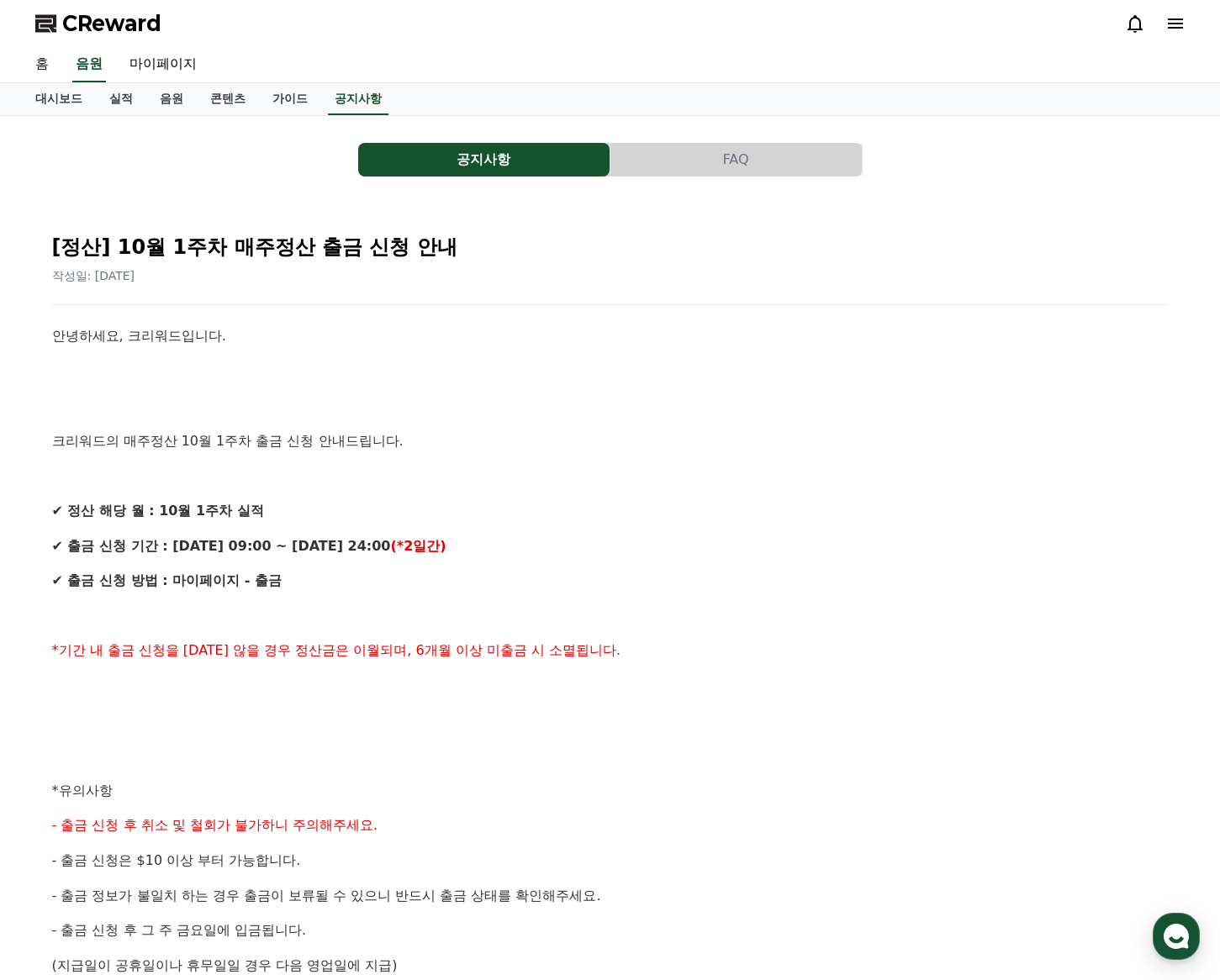
click at [52, 60] on link "홈" at bounding box center [42, 65] width 40 height 35
